Goal: Task Accomplishment & Management: Complete application form

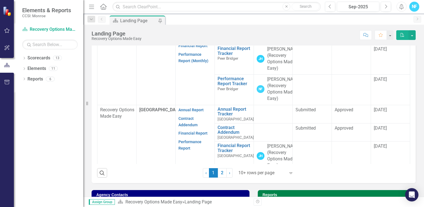
scroll to position [55, 0]
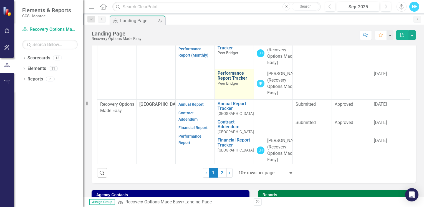
click at [226, 80] on link "Performance Report Tracker" at bounding box center [234, 76] width 33 height 10
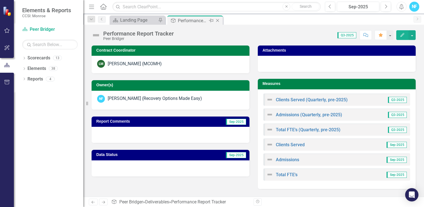
click at [218, 19] on icon at bounding box center [217, 20] width 3 height 3
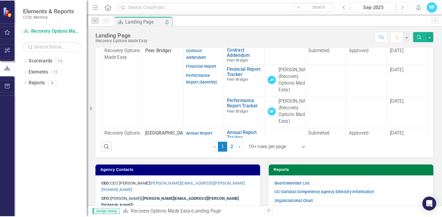
scroll to position [277, 0]
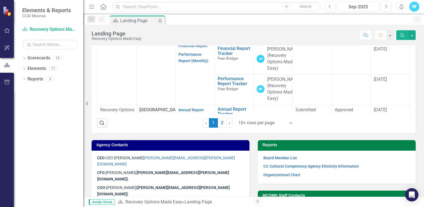
click at [192, 64] on p "Performance Report (Monthly)" at bounding box center [194, 57] width 33 height 14
click at [192, 63] on link "Performance Report (Monthly)" at bounding box center [193, 57] width 30 height 11
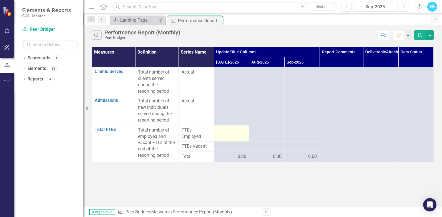
click at [228, 131] on div at bounding box center [231, 130] width 29 height 7
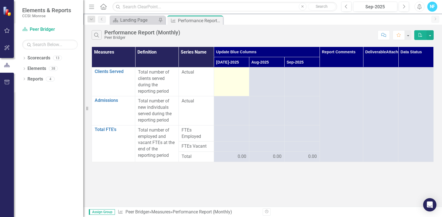
click at [225, 82] on td at bounding box center [231, 81] width 35 height 29
click at [225, 81] on td at bounding box center [231, 81] width 35 height 29
click at [228, 79] on td at bounding box center [231, 81] width 35 height 29
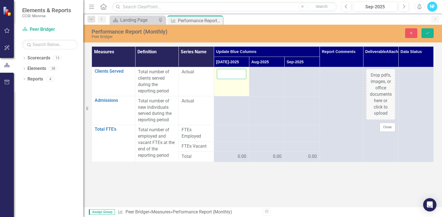
click at [229, 75] on input "number" at bounding box center [231, 74] width 29 height 10
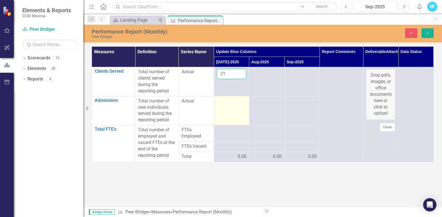
type input "21"
click at [232, 104] on div at bounding box center [231, 101] width 29 height 7
click at [227, 105] on td at bounding box center [231, 110] width 35 height 29
click at [226, 104] on div at bounding box center [231, 101] width 29 height 7
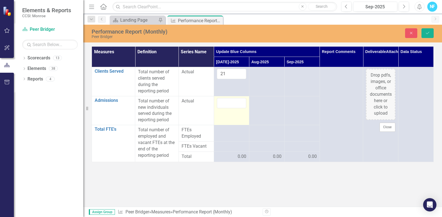
click at [226, 104] on input "number" at bounding box center [231, 103] width 29 height 10
type input "1"
drag, startPoint x: 227, startPoint y: 74, endPoint x: 200, endPoint y: 75, distance: 27.5
click at [200, 75] on tr "Clients Served Link Open Element Total number of clients served during the repo…" at bounding box center [263, 81] width 342 height 29
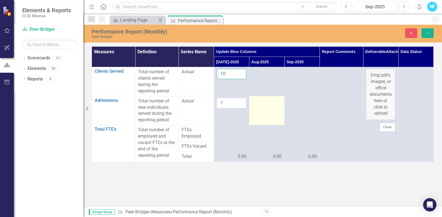
type input "10"
click at [266, 110] on td at bounding box center [266, 110] width 35 height 29
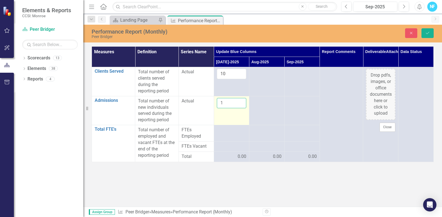
drag, startPoint x: 223, startPoint y: 102, endPoint x: 215, endPoint y: 102, distance: 7.8
click at [215, 102] on td "1" at bounding box center [231, 110] width 35 height 29
type input "9"
click at [228, 115] on td "9" at bounding box center [231, 110] width 35 height 29
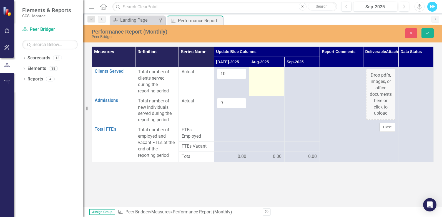
click at [263, 82] on td at bounding box center [266, 81] width 35 height 29
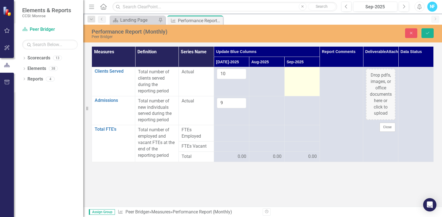
click at [300, 74] on div at bounding box center [301, 72] width 29 height 7
click at [297, 72] on div at bounding box center [301, 72] width 29 height 7
click at [297, 71] on input "number" at bounding box center [301, 74] width 29 height 10
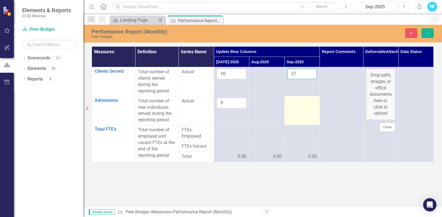
type input "37"
click at [305, 99] on div at bounding box center [301, 101] width 29 height 7
click at [304, 99] on div at bounding box center [301, 101] width 29 height 7
drag, startPoint x: 304, startPoint y: 99, endPoint x: 299, endPoint y: 102, distance: 6.6
click at [299, 102] on input "number" at bounding box center [301, 103] width 29 height 10
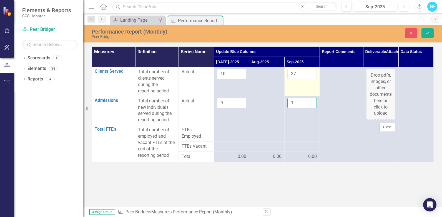
type input "2"
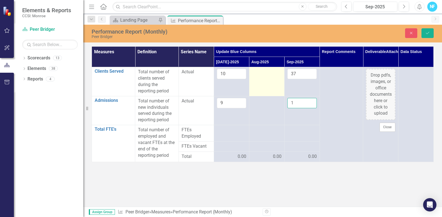
type input "1"
click at [264, 72] on div at bounding box center [266, 72] width 29 height 7
click at [264, 72] on input "number" at bounding box center [266, 74] width 29 height 10
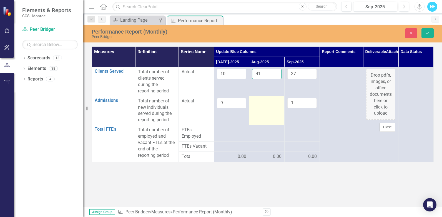
type input "41"
click at [262, 102] on div at bounding box center [266, 101] width 29 height 7
click at [262, 102] on input "number" at bounding box center [266, 103] width 29 height 10
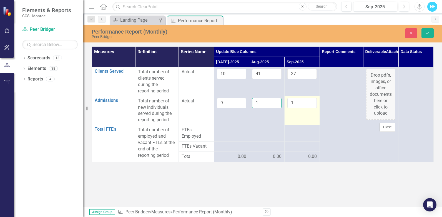
type input "1"
click at [301, 119] on td "1" at bounding box center [301, 110] width 35 height 29
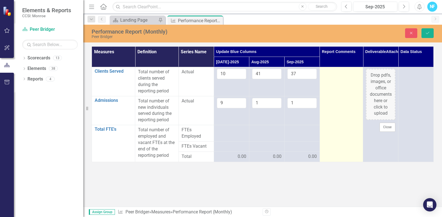
click at [328, 121] on td at bounding box center [340, 114] width 43 height 95
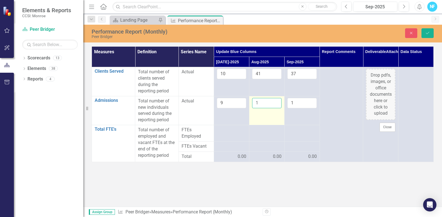
drag, startPoint x: 266, startPoint y: 107, endPoint x: 254, endPoint y: 104, distance: 11.6
click at [254, 104] on input "1" at bounding box center [266, 103] width 29 height 10
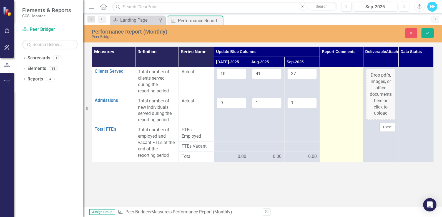
click at [348, 94] on td at bounding box center [340, 114] width 43 height 95
click at [341, 89] on td at bounding box center [340, 114] width 43 height 95
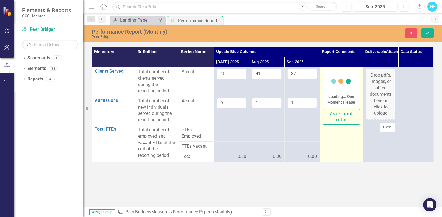
click at [338, 81] on circle at bounding box center [340, 81] width 5 height 5
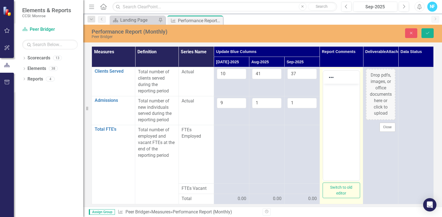
click at [338, 99] on body "Rich Text Area. Press ALT-0 for help." at bounding box center [341, 125] width 36 height 83
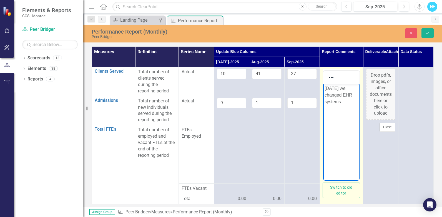
click at [348, 100] on p "[DATE] we changed EHR systems." at bounding box center [341, 95] width 34 height 20
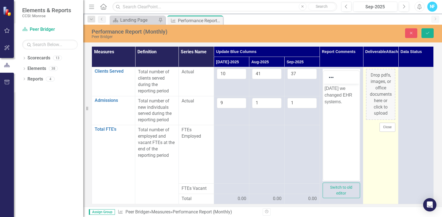
click at [386, 154] on td "Drop pdfs, images, or office documents here or click to upload Close" at bounding box center [380, 135] width 35 height 137
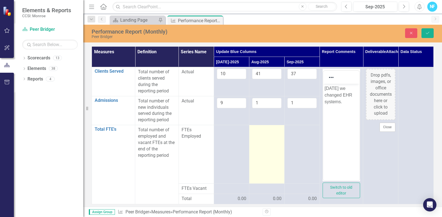
click at [277, 154] on td at bounding box center [266, 154] width 35 height 59
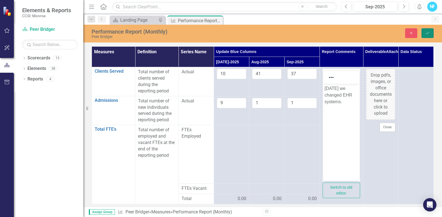
click at [424, 33] on button "Save" at bounding box center [427, 33] width 12 height 10
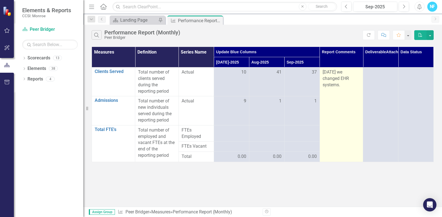
click at [341, 75] on p "[DATE] we changed EHR systems." at bounding box center [340, 78] width 37 height 19
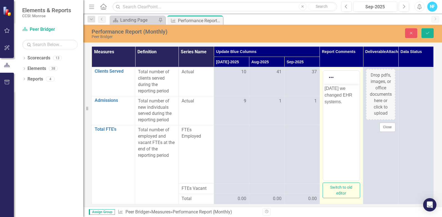
drag, startPoint x: 664, startPoint y: 159, endPoint x: 344, endPoint y: 88, distance: 327.5
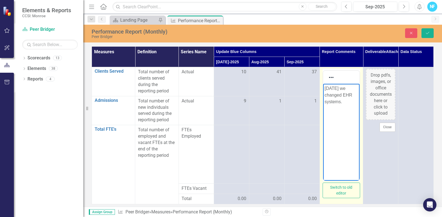
click at [350, 126] on body "[DATE] we changed EHR systems." at bounding box center [341, 125] width 36 height 83
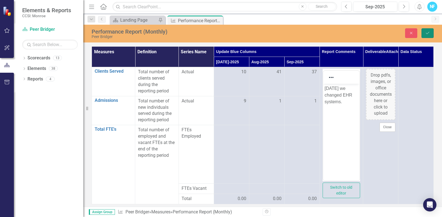
click at [423, 34] on button "Save" at bounding box center [427, 33] width 12 height 10
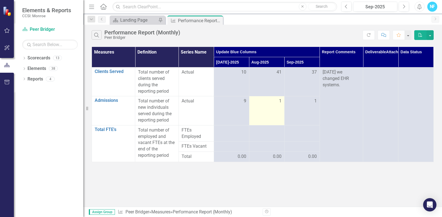
click at [275, 103] on div "1" at bounding box center [266, 101] width 29 height 6
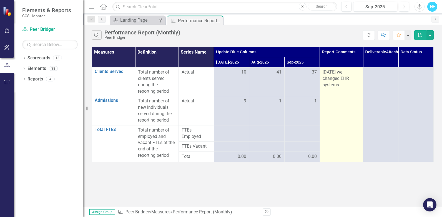
click at [343, 84] on p "[DATE] we changed EHR systems." at bounding box center [340, 78] width 37 height 19
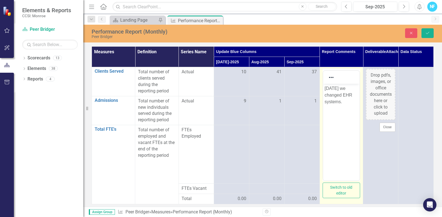
click at [353, 103] on p "[DATE] we changed EHR systems." at bounding box center [341, 95] width 34 height 20
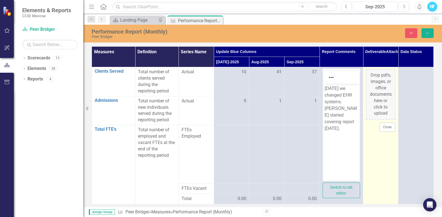
click at [383, 141] on td "Drop pdfs, images, or office documents here or click to upload Close" at bounding box center [380, 135] width 35 height 137
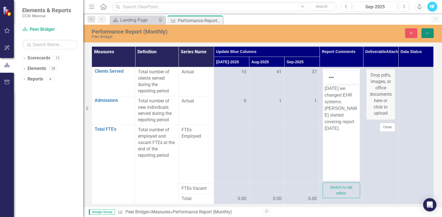
click at [424, 30] on button "Save" at bounding box center [427, 33] width 12 height 10
